Goal: Transaction & Acquisition: Download file/media

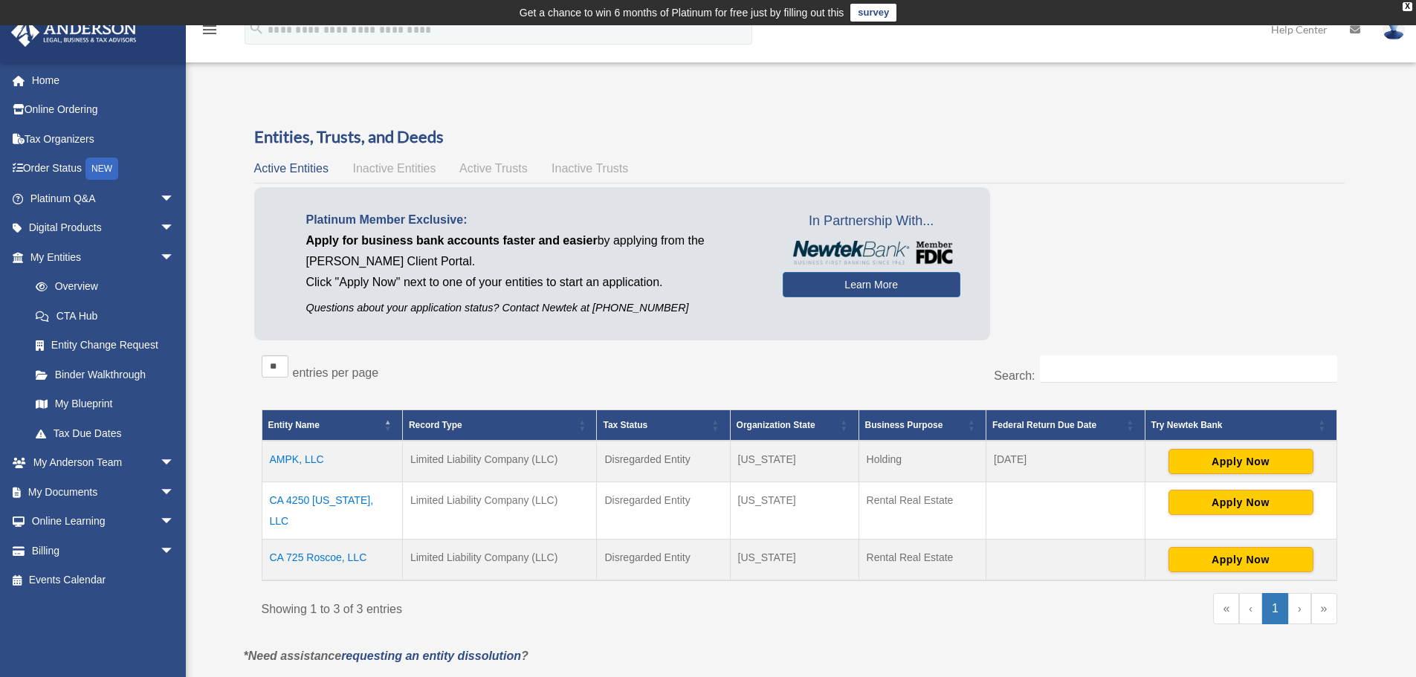
scroll to position [74, 0]
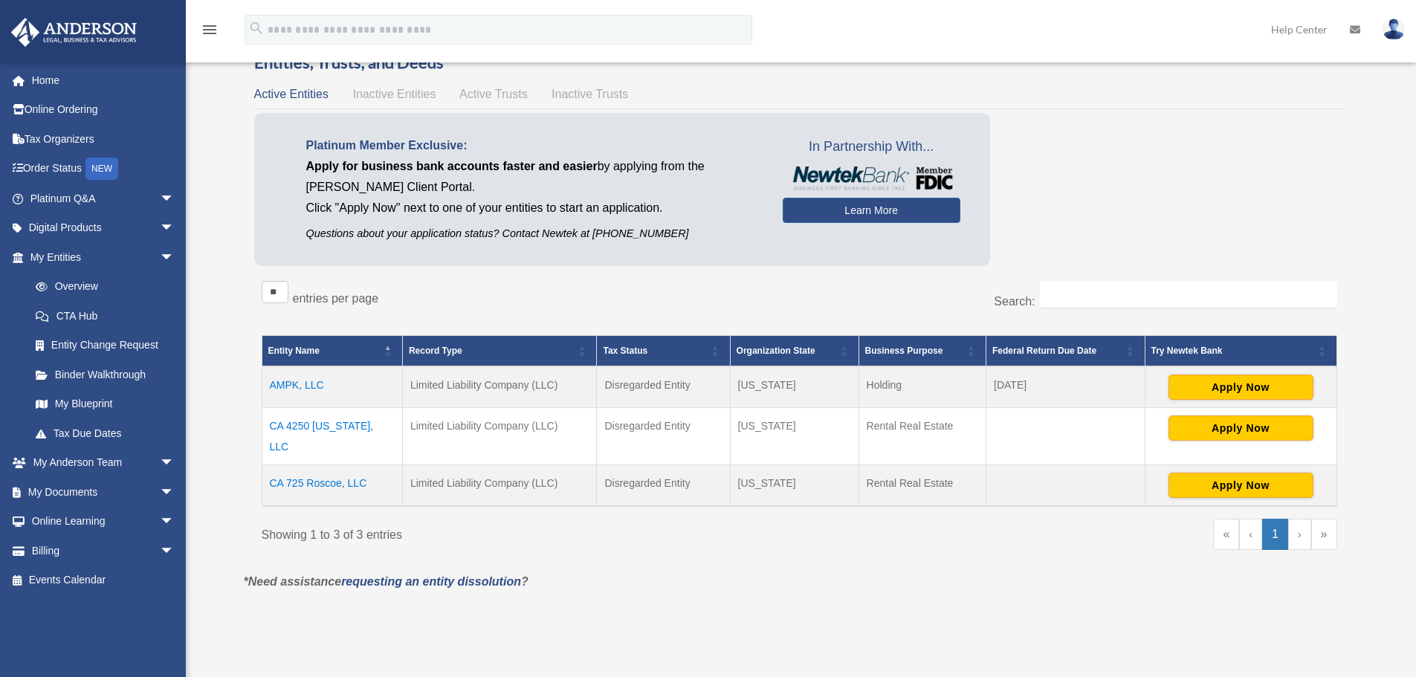
click at [314, 421] on td "CA 4250 [US_STATE], LLC" at bounding box center [332, 436] width 140 height 57
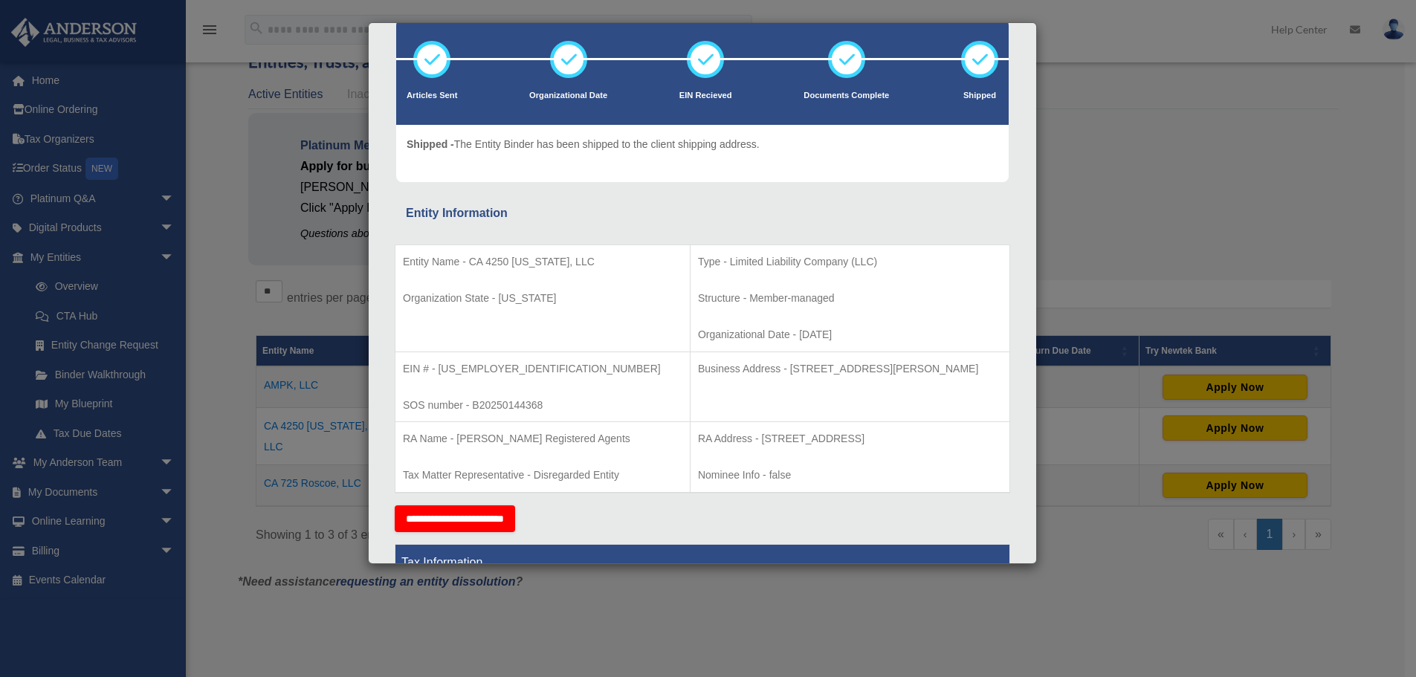
scroll to position [0, 0]
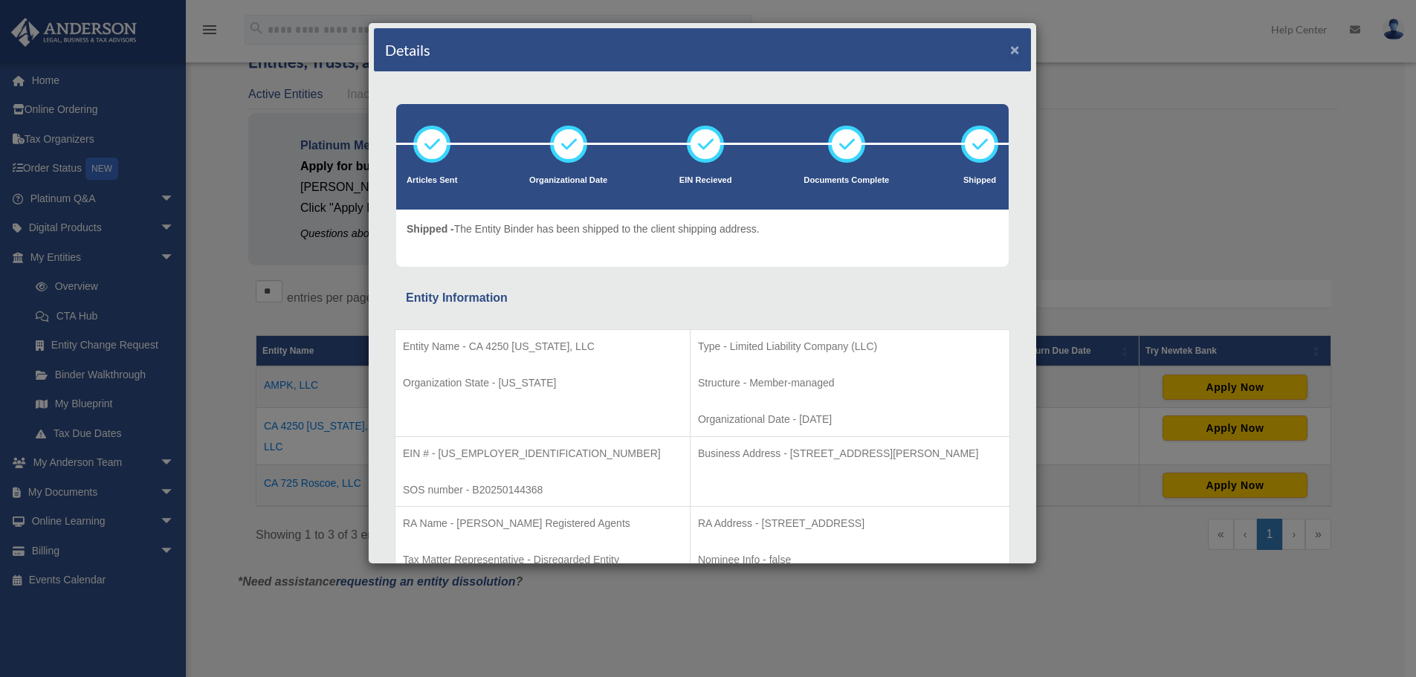
click at [1010, 49] on button "×" at bounding box center [1015, 50] width 10 height 16
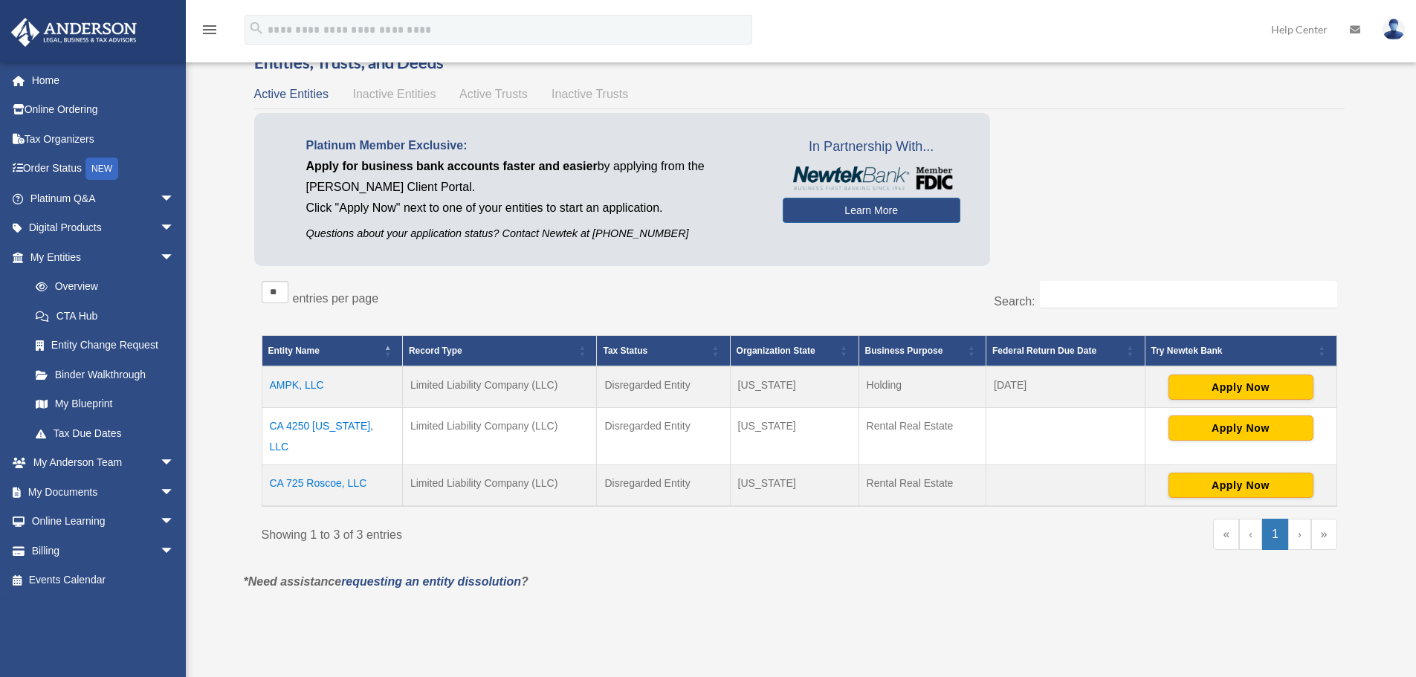
click at [325, 421] on td "CA 4250 [US_STATE], LLC" at bounding box center [332, 436] width 140 height 57
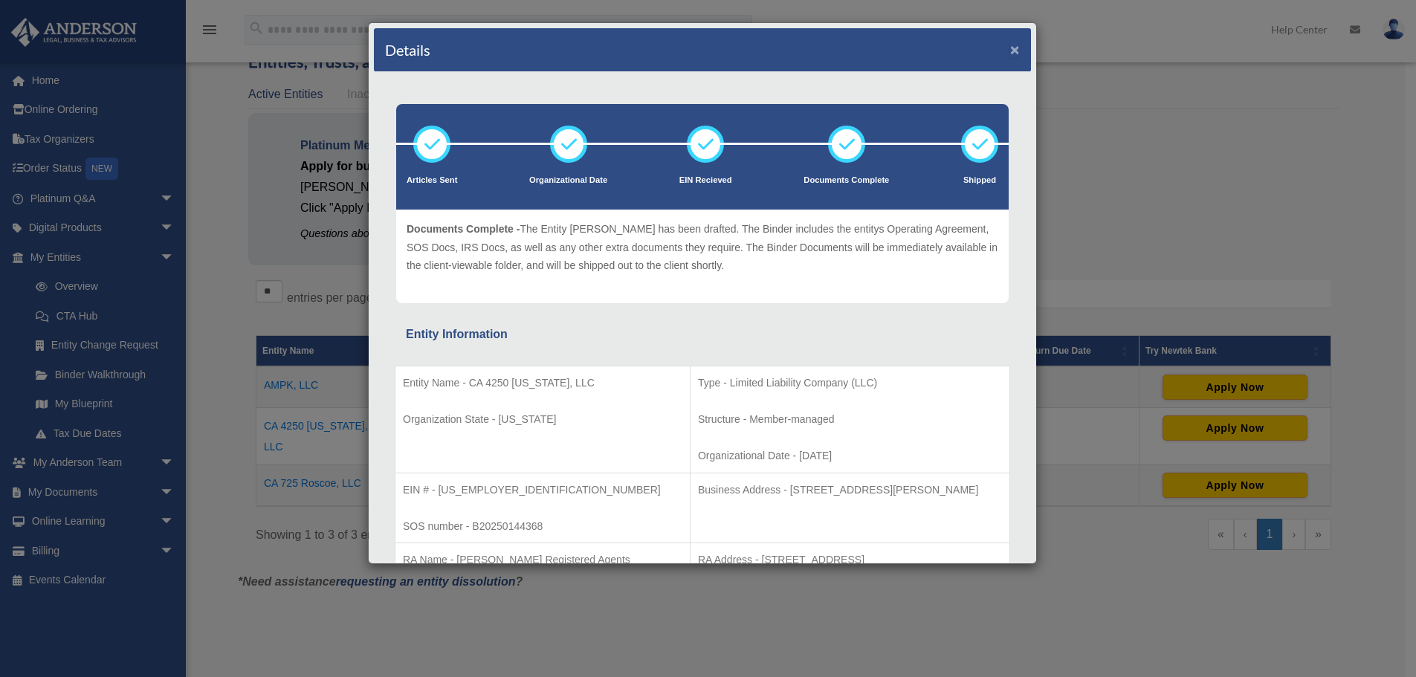
click at [1010, 51] on button "×" at bounding box center [1015, 50] width 10 height 16
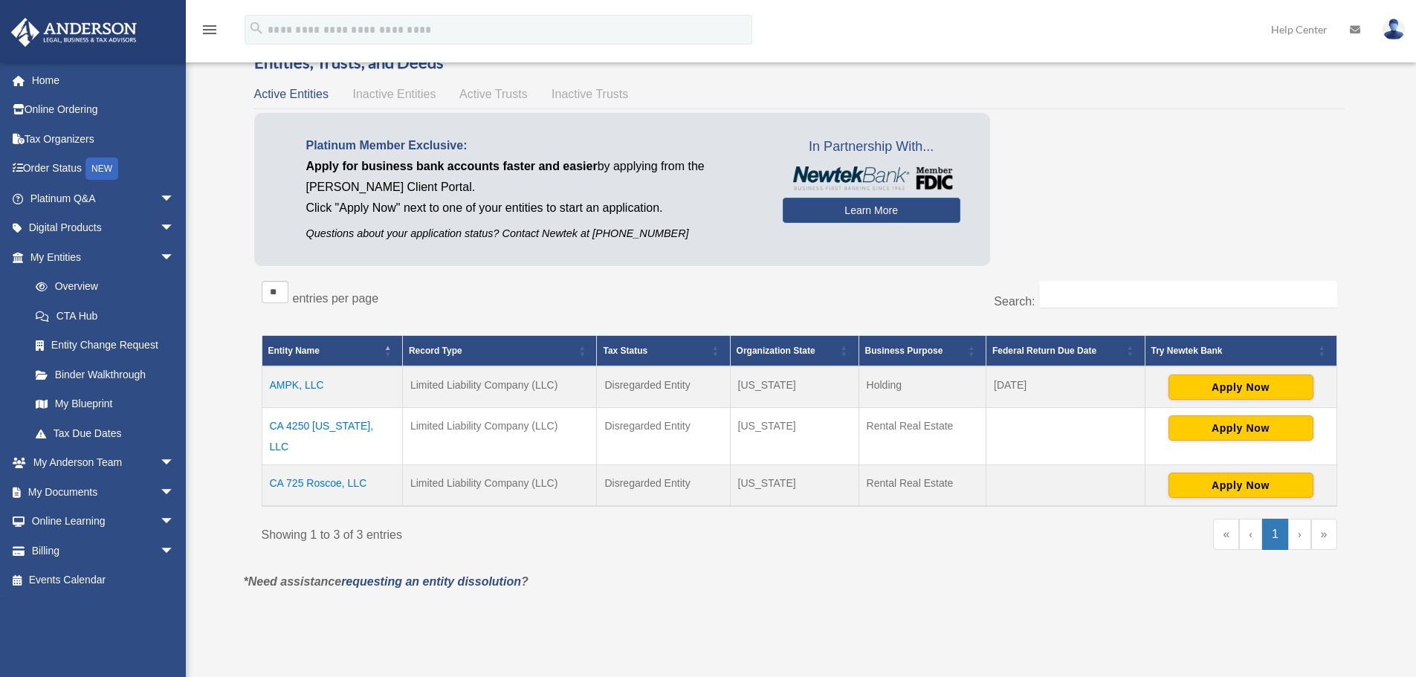
click at [339, 471] on td "CA 725 Roscoe, LLC" at bounding box center [332, 486] width 140 height 42
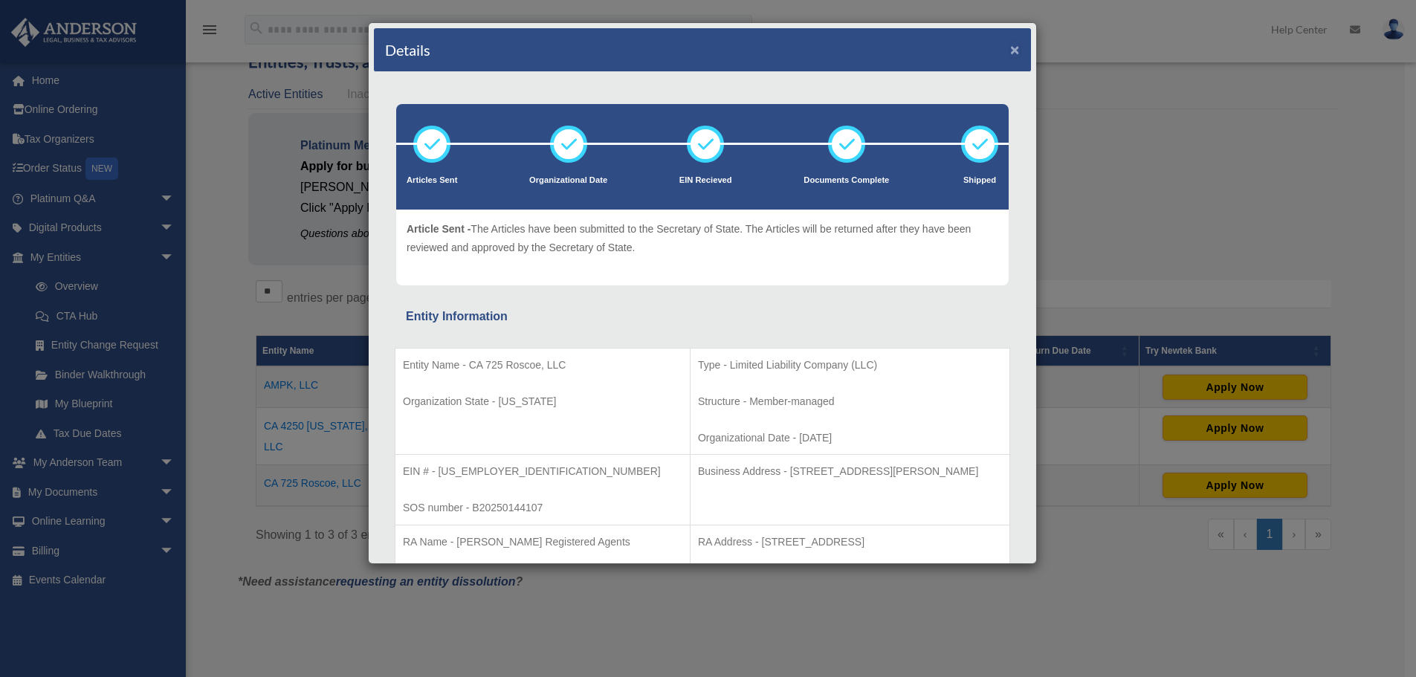
click at [1010, 50] on button "×" at bounding box center [1015, 50] width 10 height 16
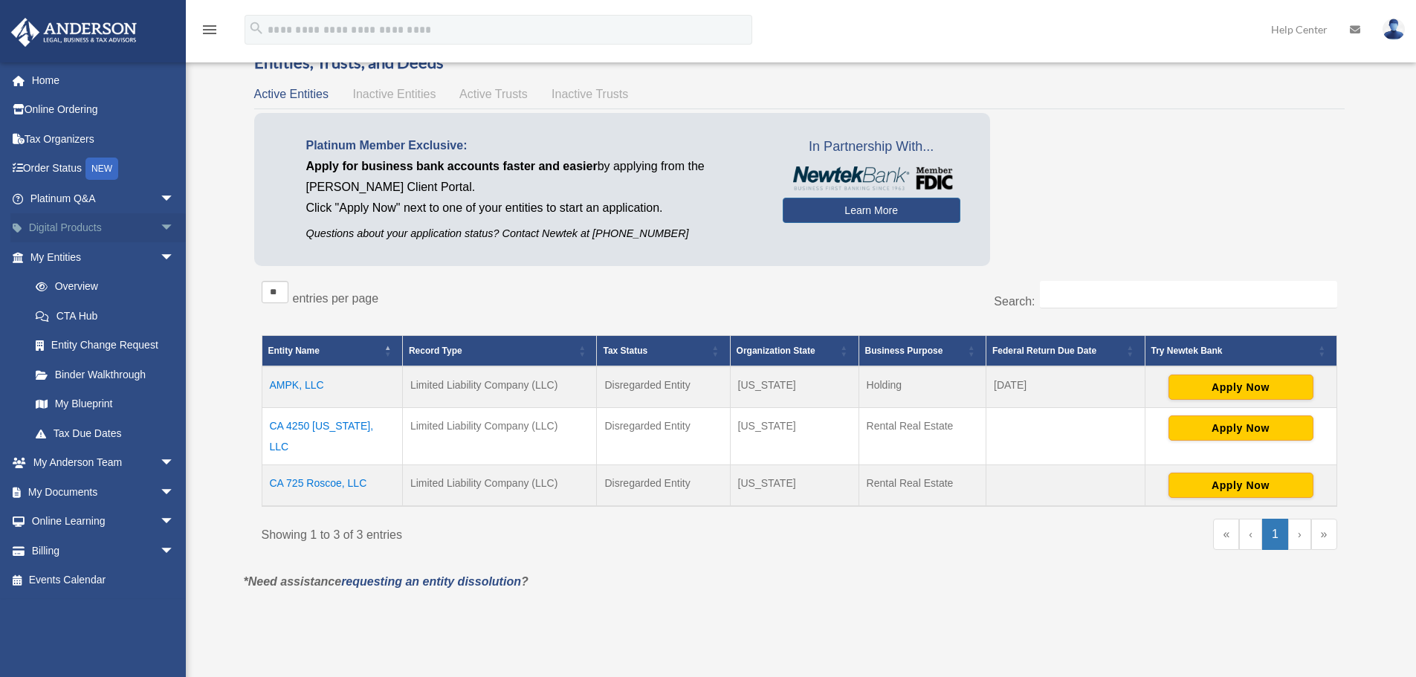
click at [160, 230] on span "arrow_drop_down" at bounding box center [175, 228] width 30 height 30
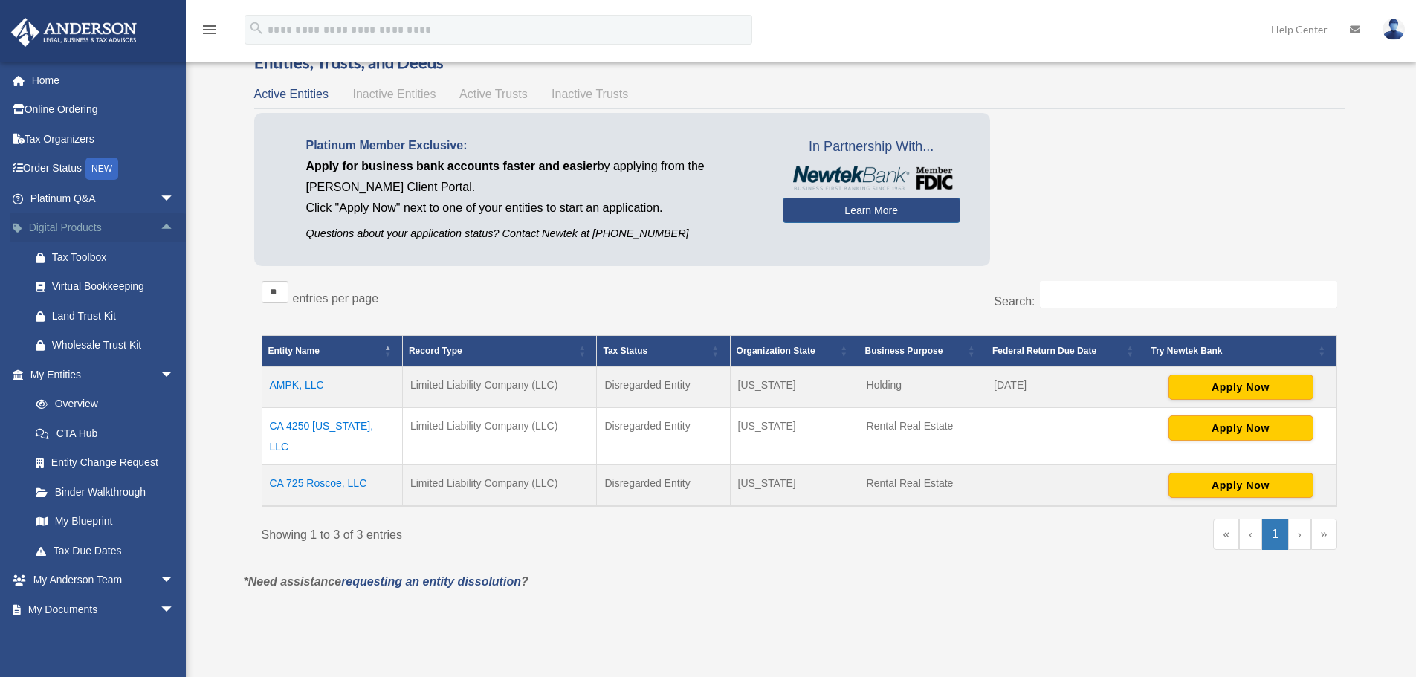
click at [160, 227] on span "arrow_drop_up" at bounding box center [175, 228] width 30 height 30
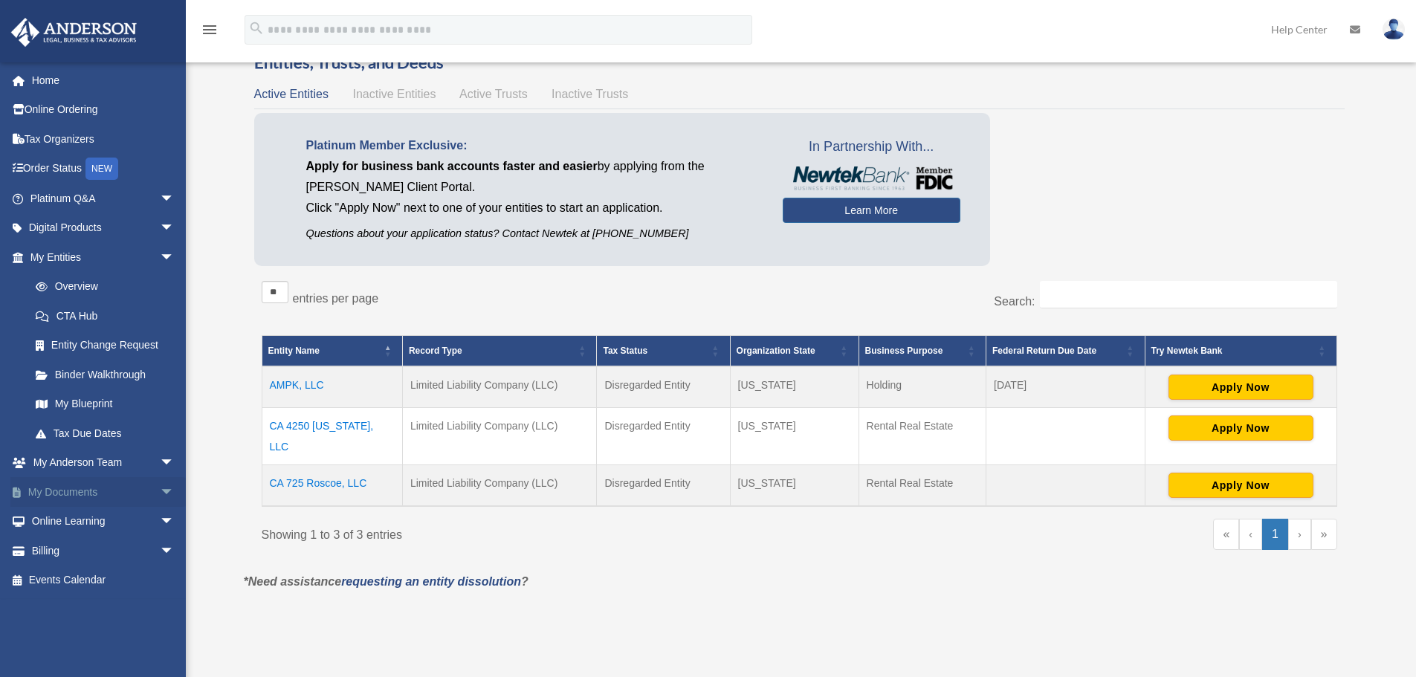
click at [132, 489] on link "My Documents arrow_drop_down" at bounding box center [103, 492] width 187 height 30
click at [160, 491] on span "arrow_drop_down" at bounding box center [175, 492] width 30 height 30
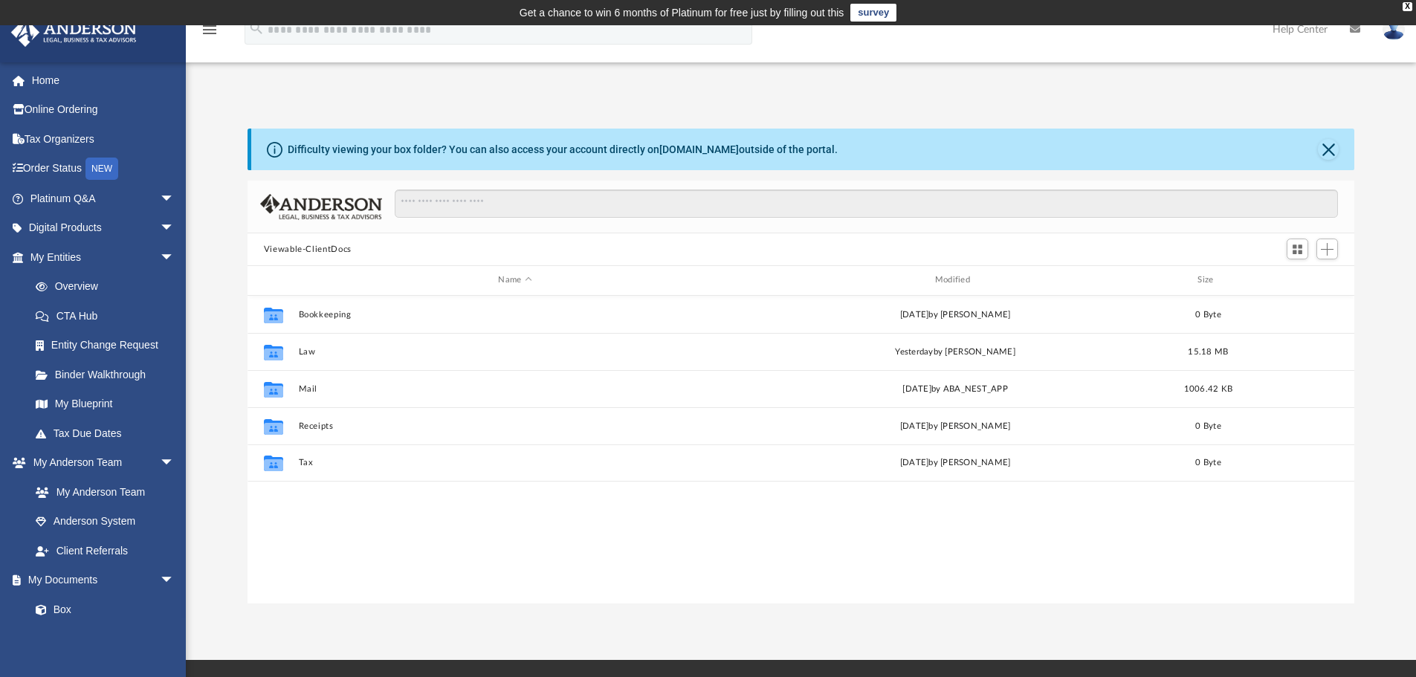
scroll to position [327, 1095]
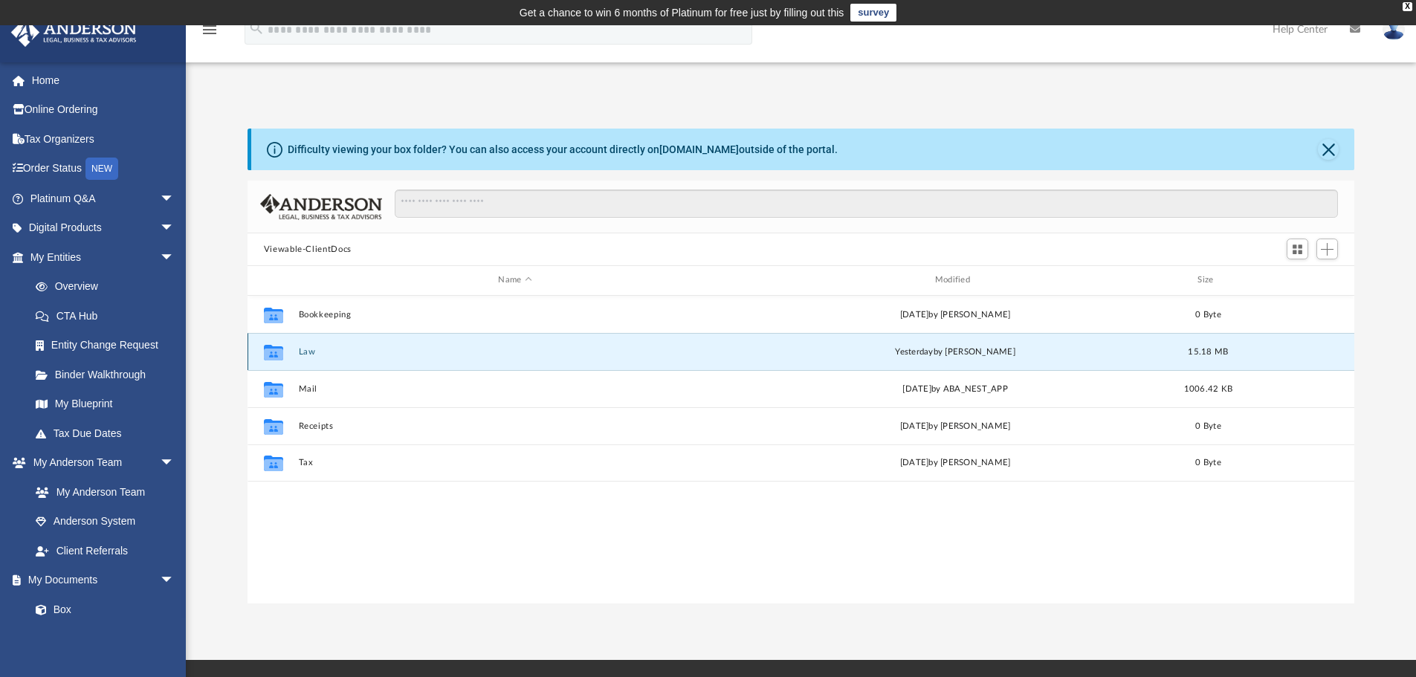
click at [309, 352] on button "Law" at bounding box center [514, 352] width 433 height 10
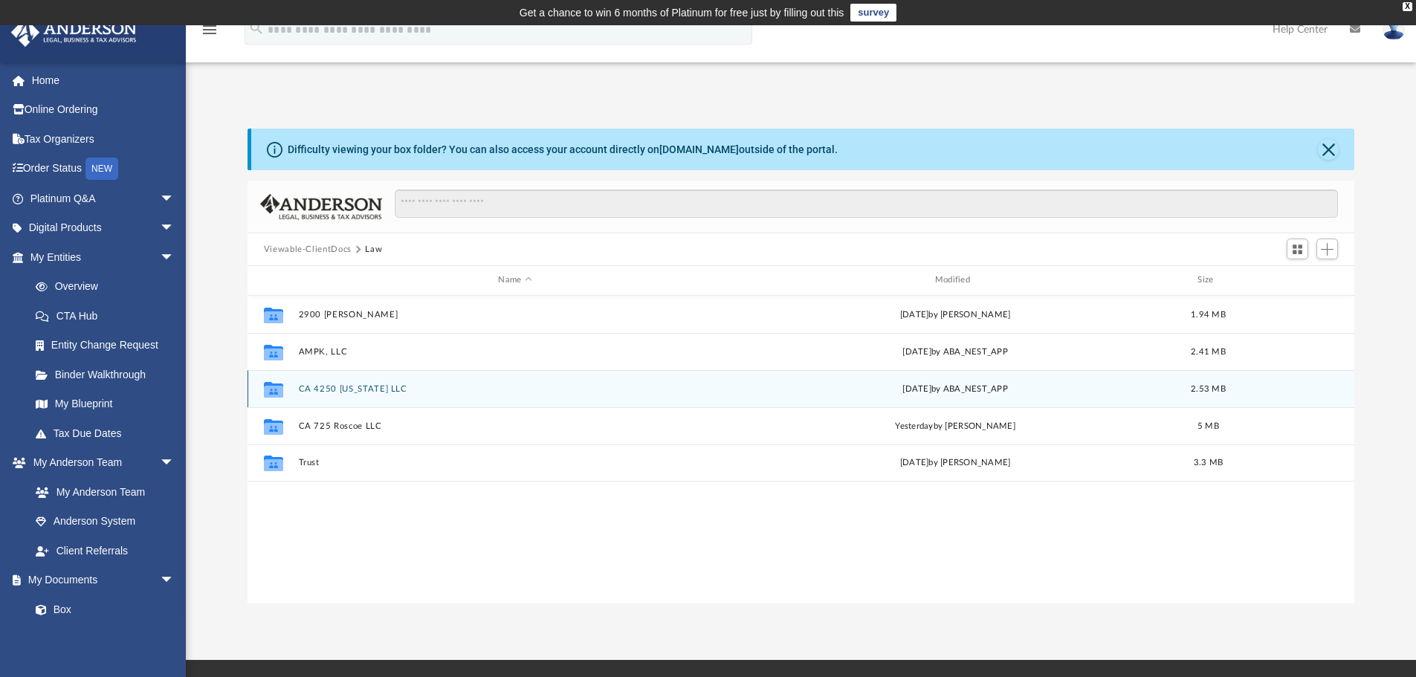
click at [341, 389] on button "CA 4250 Kansas LLC" at bounding box center [514, 389] width 433 height 10
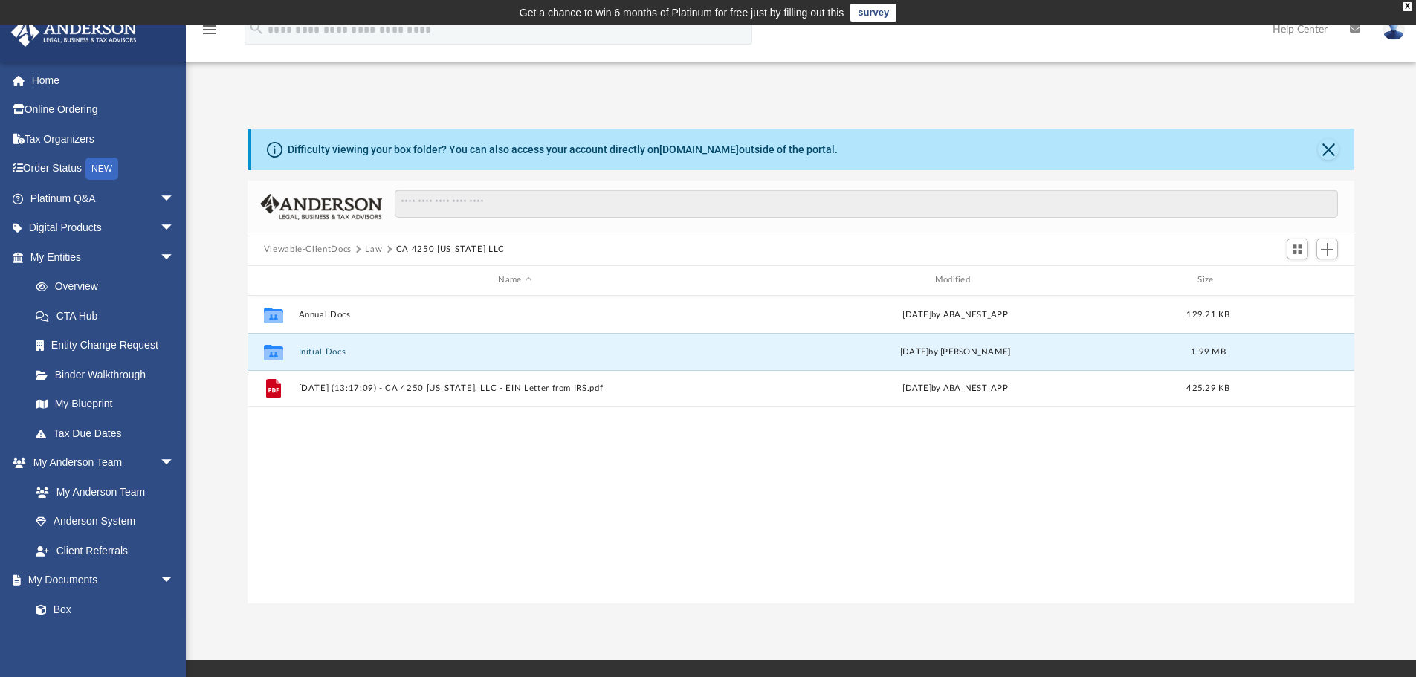
click at [326, 351] on button "Initial Docs" at bounding box center [514, 352] width 433 height 10
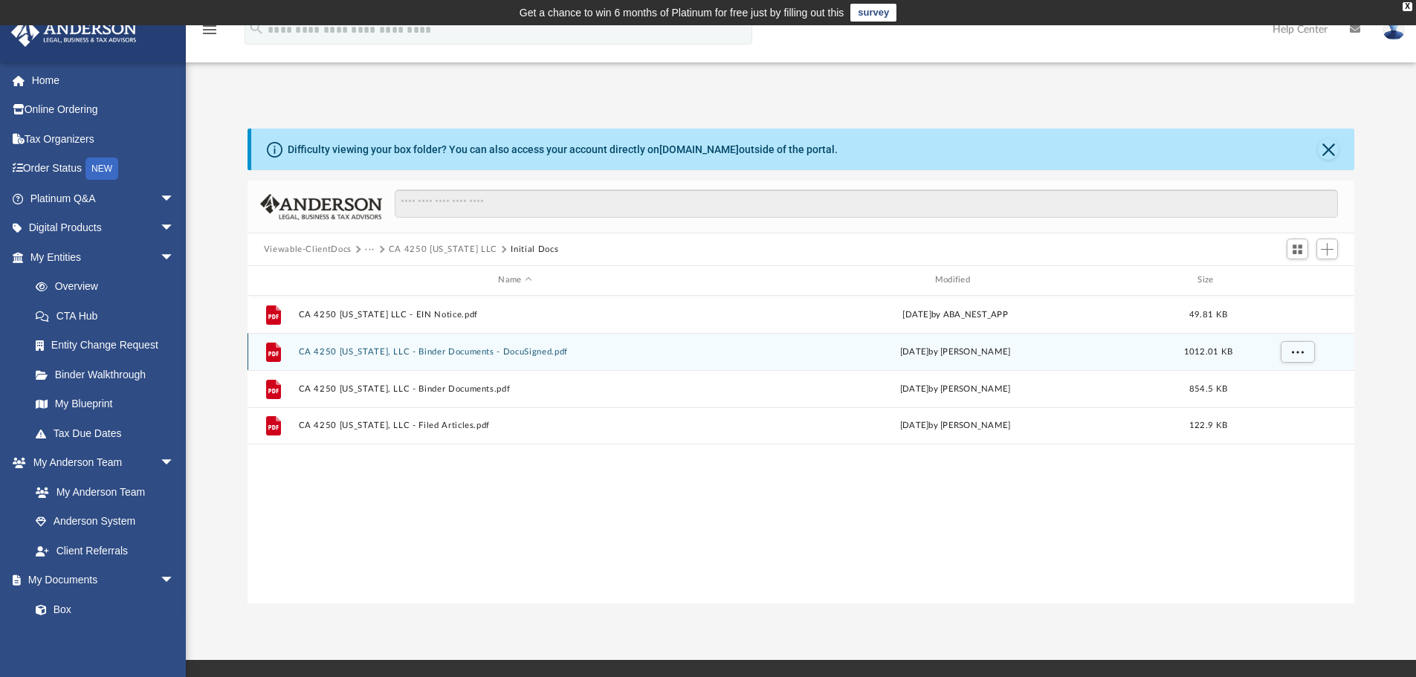
click at [389, 346] on div "File CA 4250 Kansas, LLC - Binder Documents - DocuSigned.pdf Mon Jun 2 2025 by …" at bounding box center [800, 351] width 1107 height 37
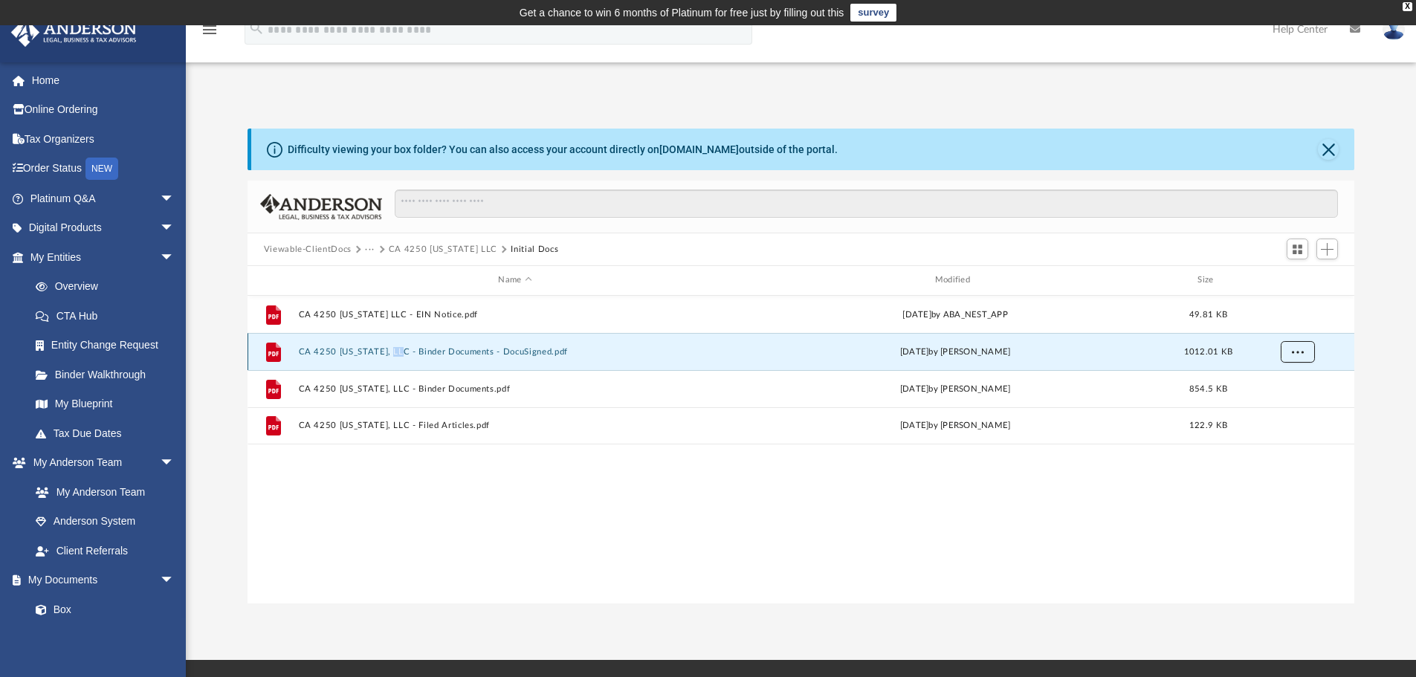
click at [1303, 356] on button "More options" at bounding box center [1297, 351] width 34 height 22
click at [1280, 405] on li "Download" at bounding box center [1283, 406] width 43 height 16
